Goal: Transaction & Acquisition: Download file/media

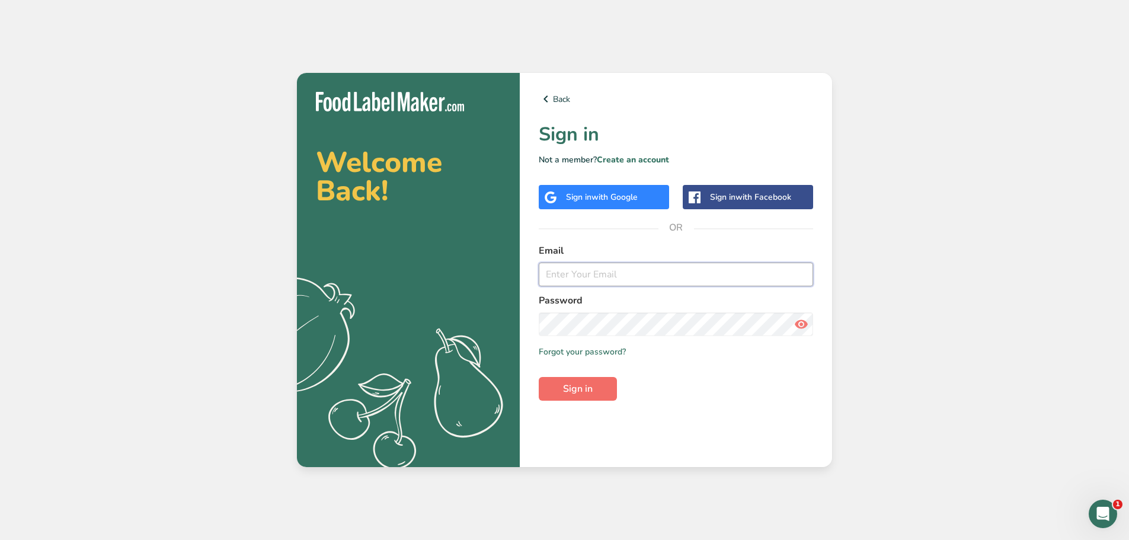
type input "[EMAIL_ADDRESS][DOMAIN_NAME]"
click at [600, 387] on button "Sign in" at bounding box center [578, 389] width 78 height 24
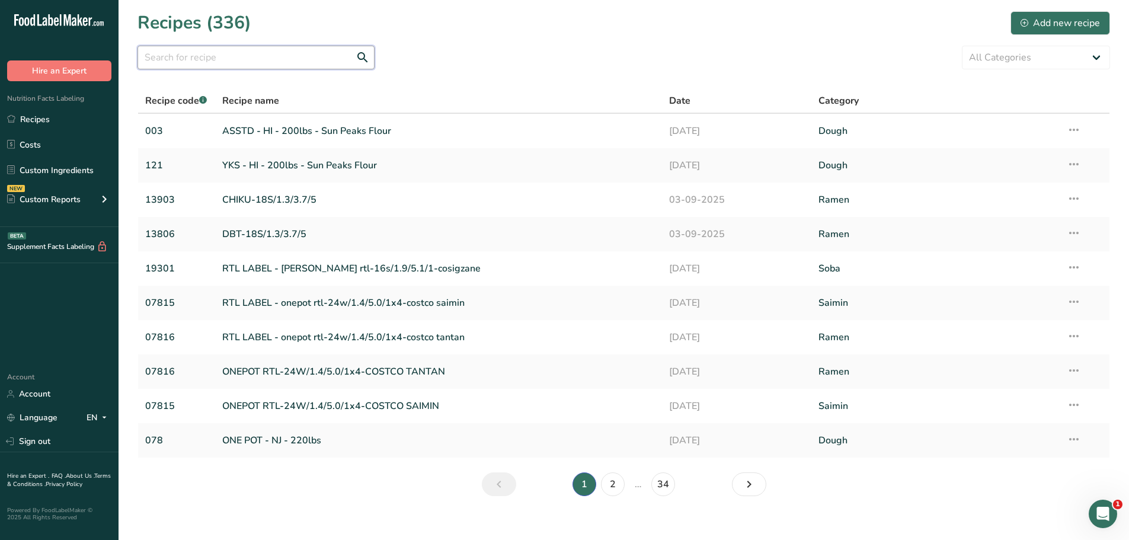
click at [168, 68] on input "text" at bounding box center [256, 58] width 237 height 24
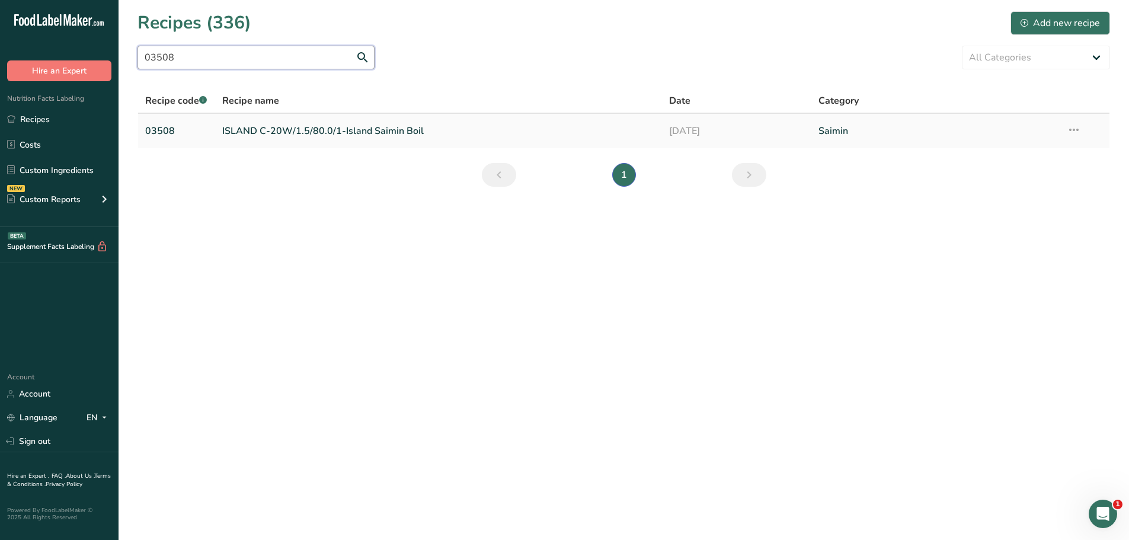
type input "03508"
click at [162, 130] on link "03508" at bounding box center [176, 131] width 63 height 25
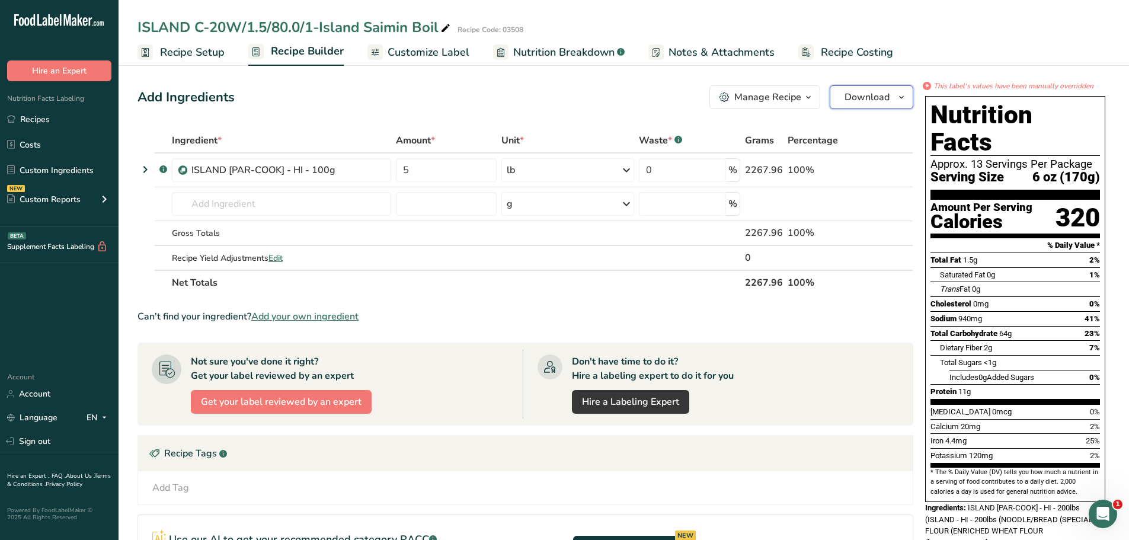
click at [881, 103] on span "Download" at bounding box center [867, 97] width 45 height 14
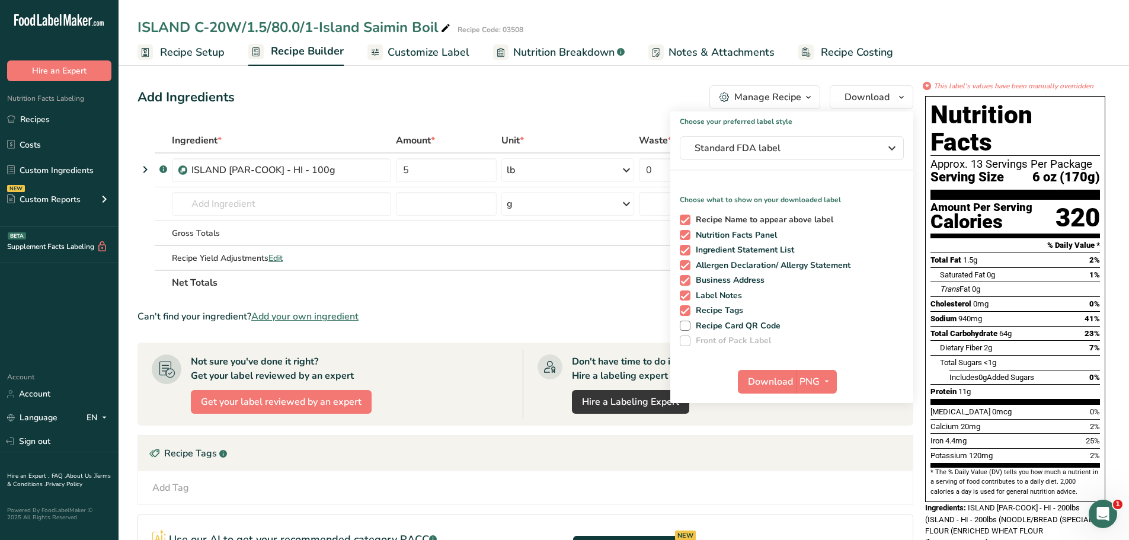
click at [684, 219] on span at bounding box center [685, 220] width 11 height 11
click at [684, 219] on input "Recipe Name to appear above label" at bounding box center [684, 220] width 8 height 8
checkbox input "false"
click at [685, 311] on span at bounding box center [685, 310] width 11 height 11
click at [685, 311] on input "Recipe Tags" at bounding box center [684, 310] width 8 height 8
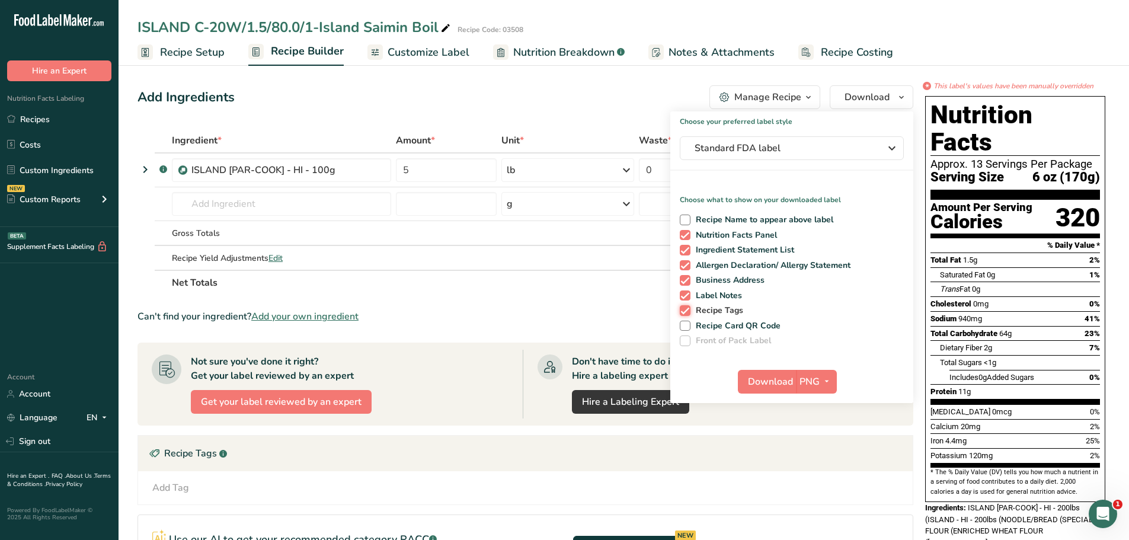
checkbox input "false"
click at [685, 296] on span at bounding box center [685, 295] width 11 height 11
click at [685, 296] on input "Label Notes" at bounding box center [684, 296] width 8 height 8
checkbox input "false"
click at [686, 279] on span at bounding box center [685, 280] width 11 height 11
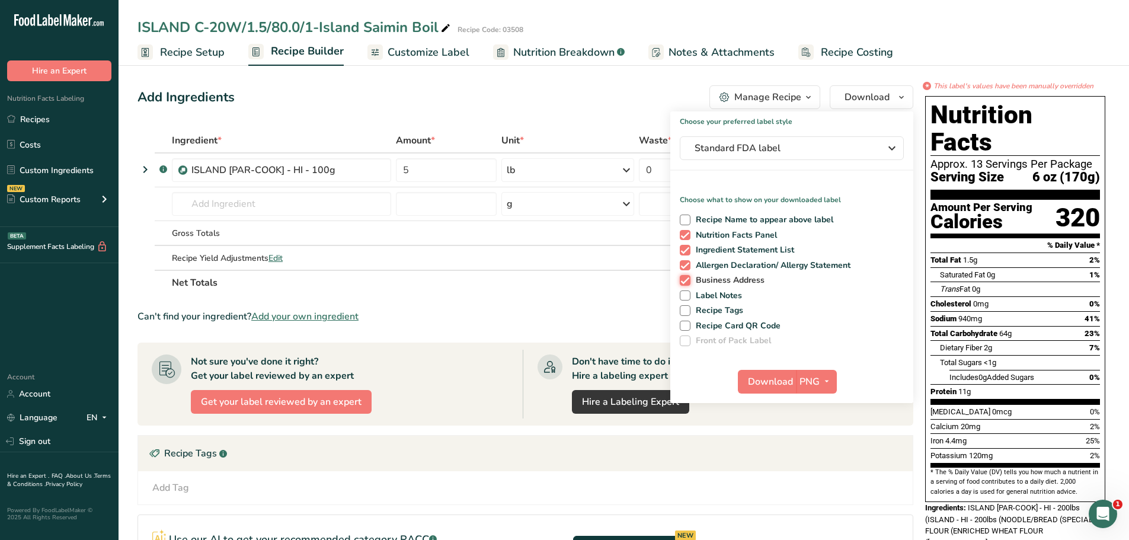
click at [686, 279] on input "Business Address" at bounding box center [684, 280] width 8 height 8
checkbox input "false"
click at [685, 251] on span at bounding box center [685, 250] width 11 height 11
click at [685, 251] on input "Ingredient Statement List" at bounding box center [684, 250] width 8 height 8
checkbox input "false"
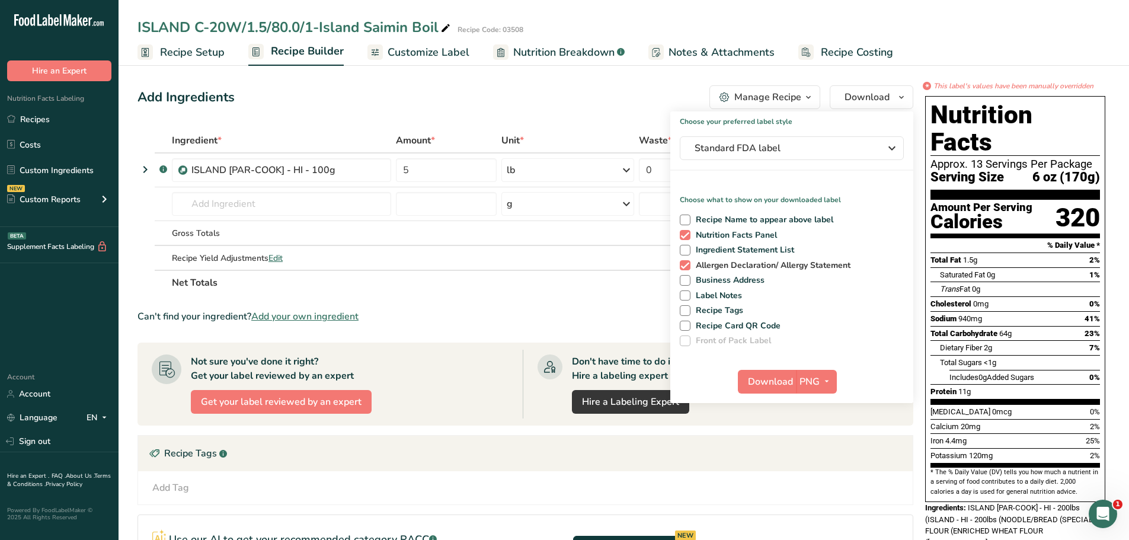
click at [684, 264] on span at bounding box center [685, 265] width 11 height 11
click at [684, 264] on input "Allergen Declaration/ Allergy Statement" at bounding box center [684, 265] width 8 height 8
checkbox input "false"
click at [779, 381] on span "Download" at bounding box center [770, 382] width 45 height 14
click at [959, 73] on section "Add Ingredients Manage Recipe Delete Recipe Duplicate Recipe Scale Recipe Save …" at bounding box center [624, 398] width 1011 height 672
